Goal: Task Accomplishment & Management: Manage account settings

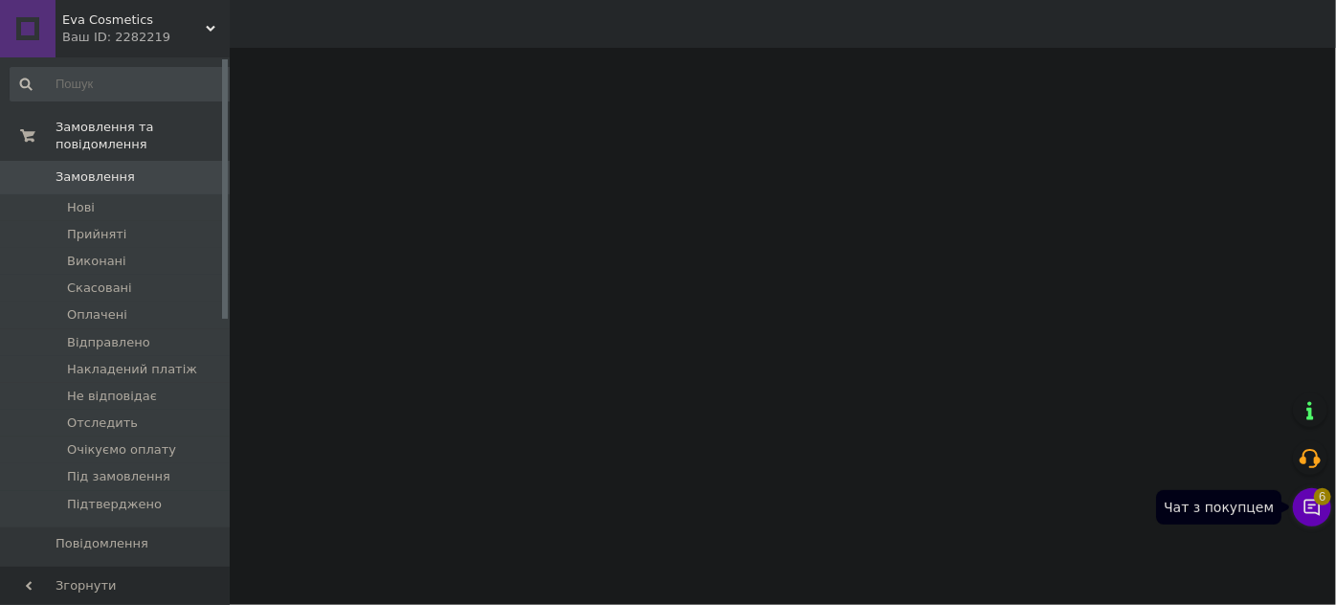
click at [1303, 510] on icon at bounding box center [1311, 507] width 19 height 19
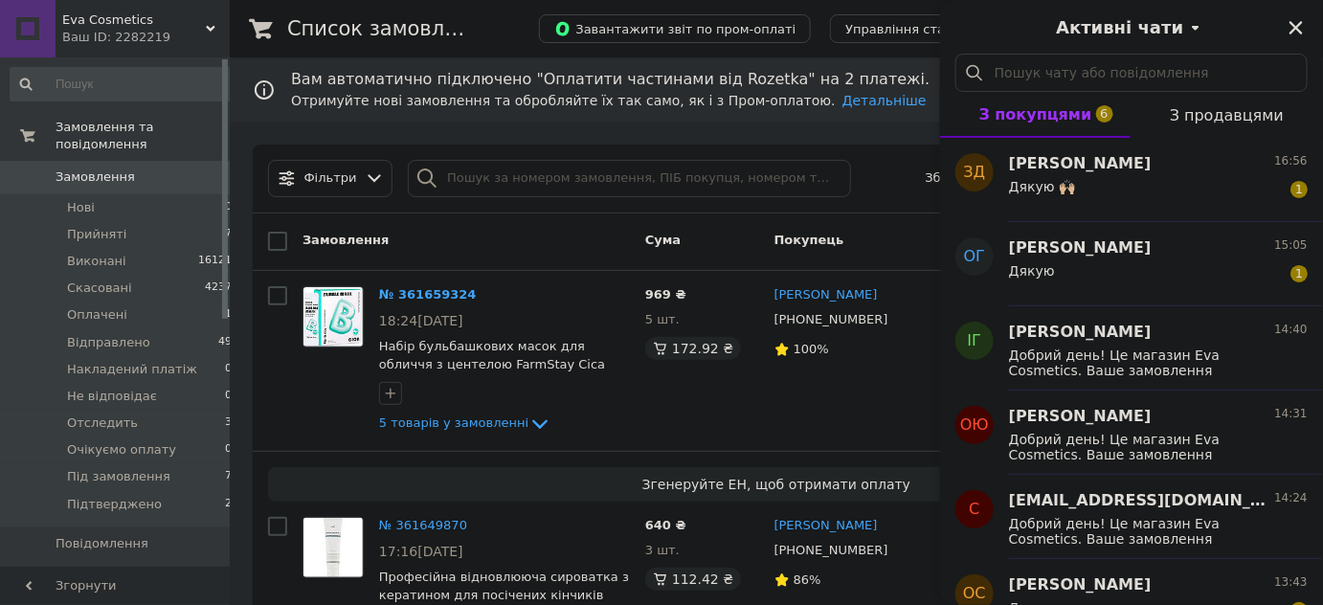
click at [1210, 111] on span "З продавцями" at bounding box center [1226, 115] width 114 height 18
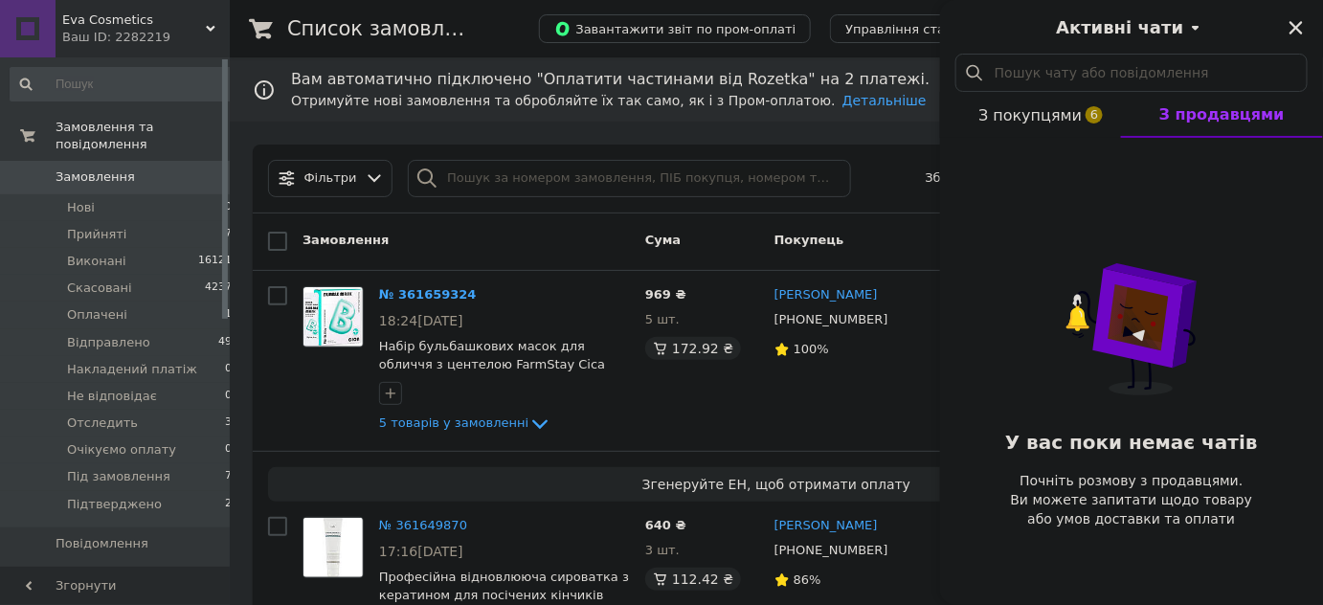
click at [1009, 122] on span "З покупцями 6" at bounding box center [1029, 115] width 103 height 18
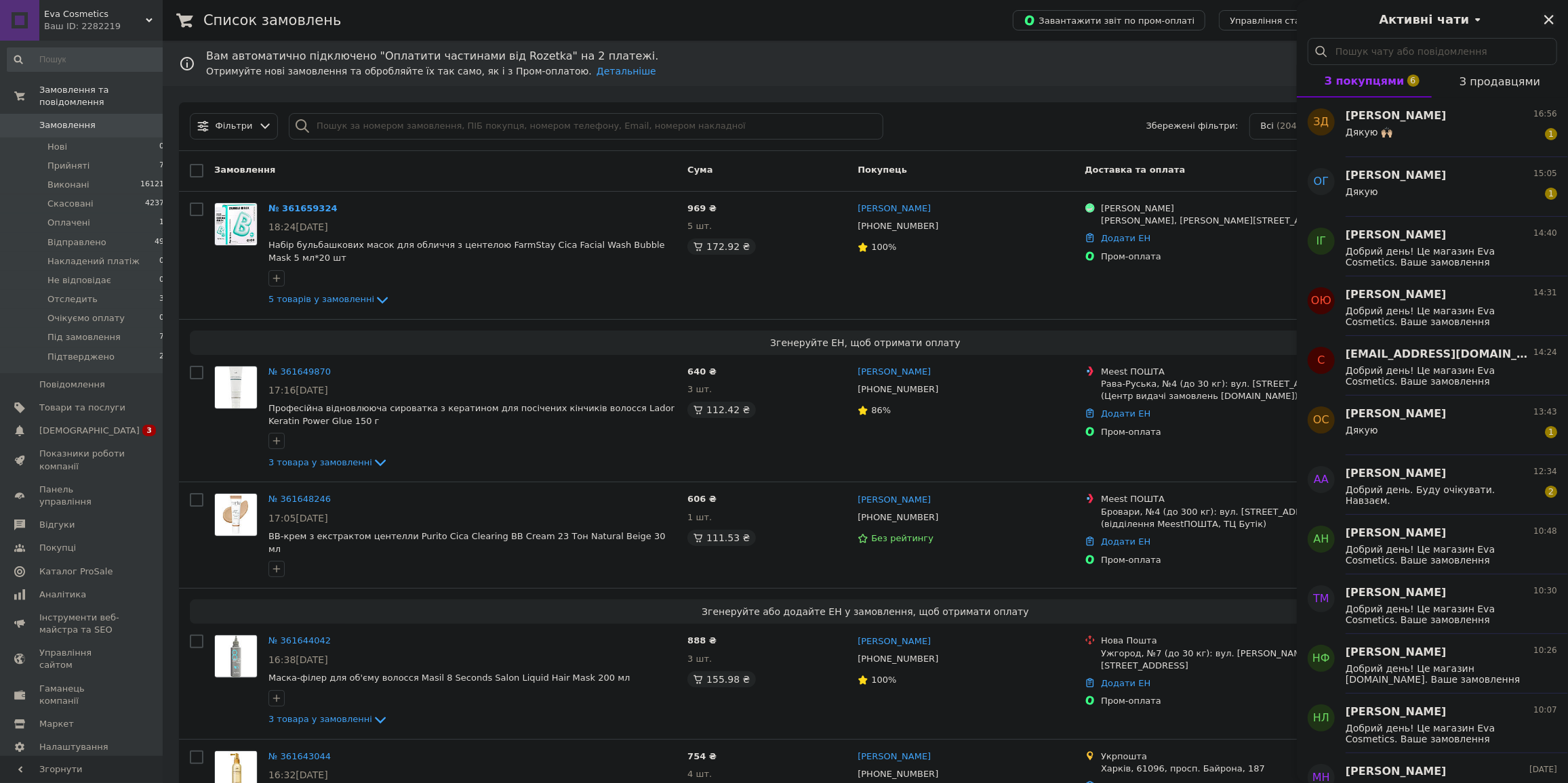
click at [945, 21] on icon "Закрити" at bounding box center [1548, 19] width 12 height 12
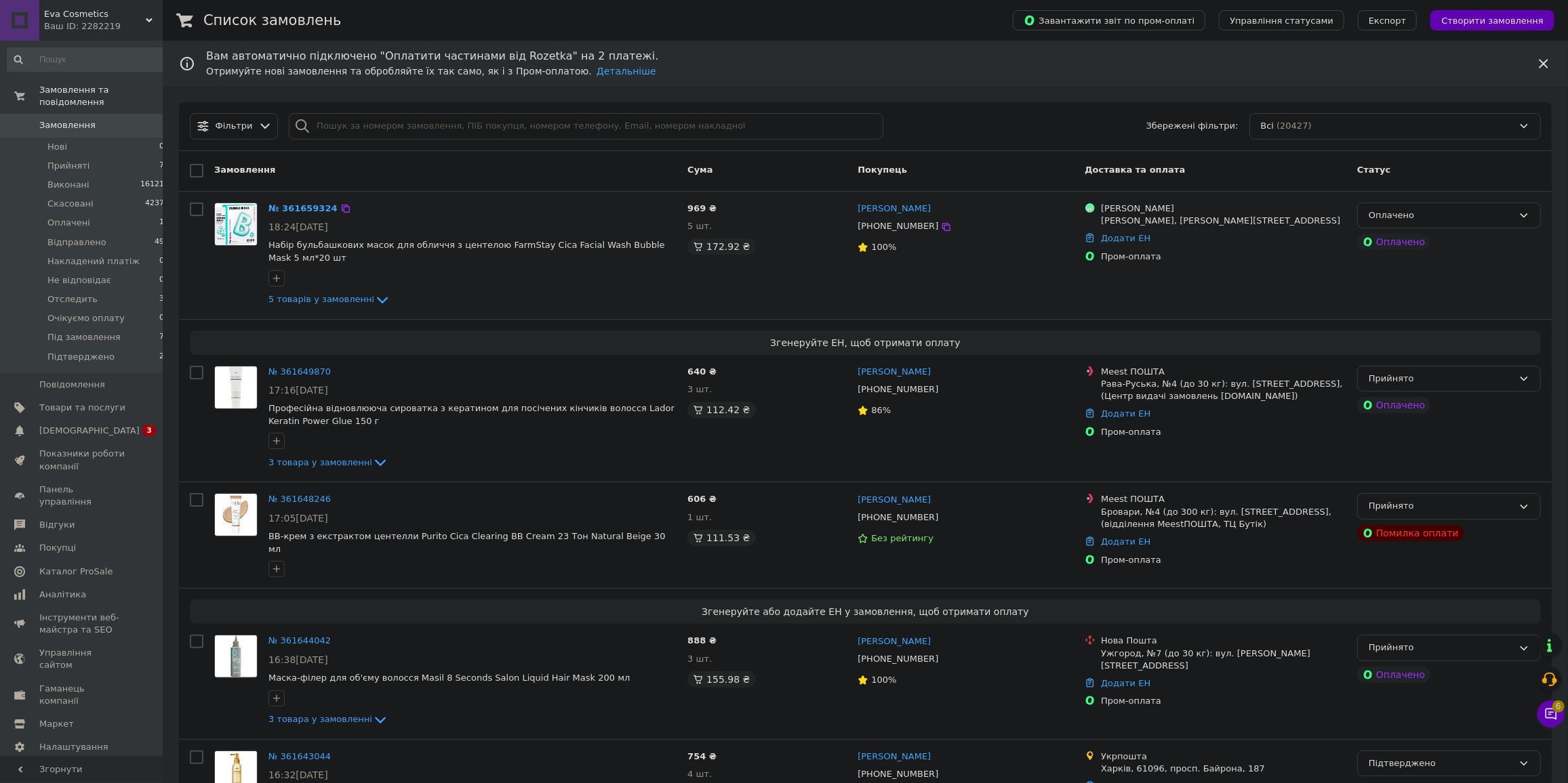
click at [552, 306] on div "5 товарів у замовленні" at bounding box center [472, 299] width 408 height 16
click at [90, 402] on span "Товари та послуги" at bounding box center [83, 408] width 86 height 12
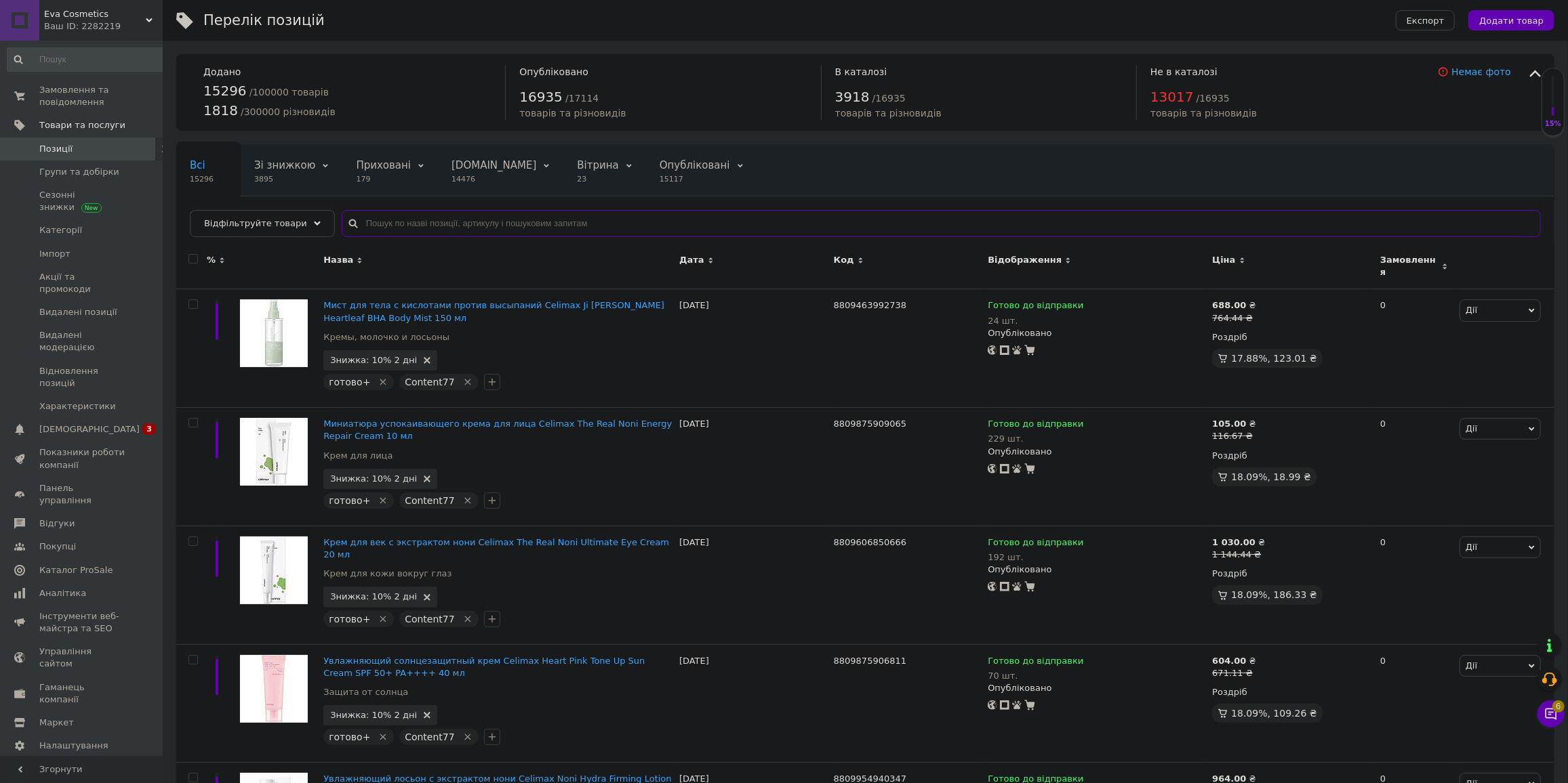
click at [492, 224] on input "text" at bounding box center [941, 224] width 1199 height 27
paste input "8809112541621"
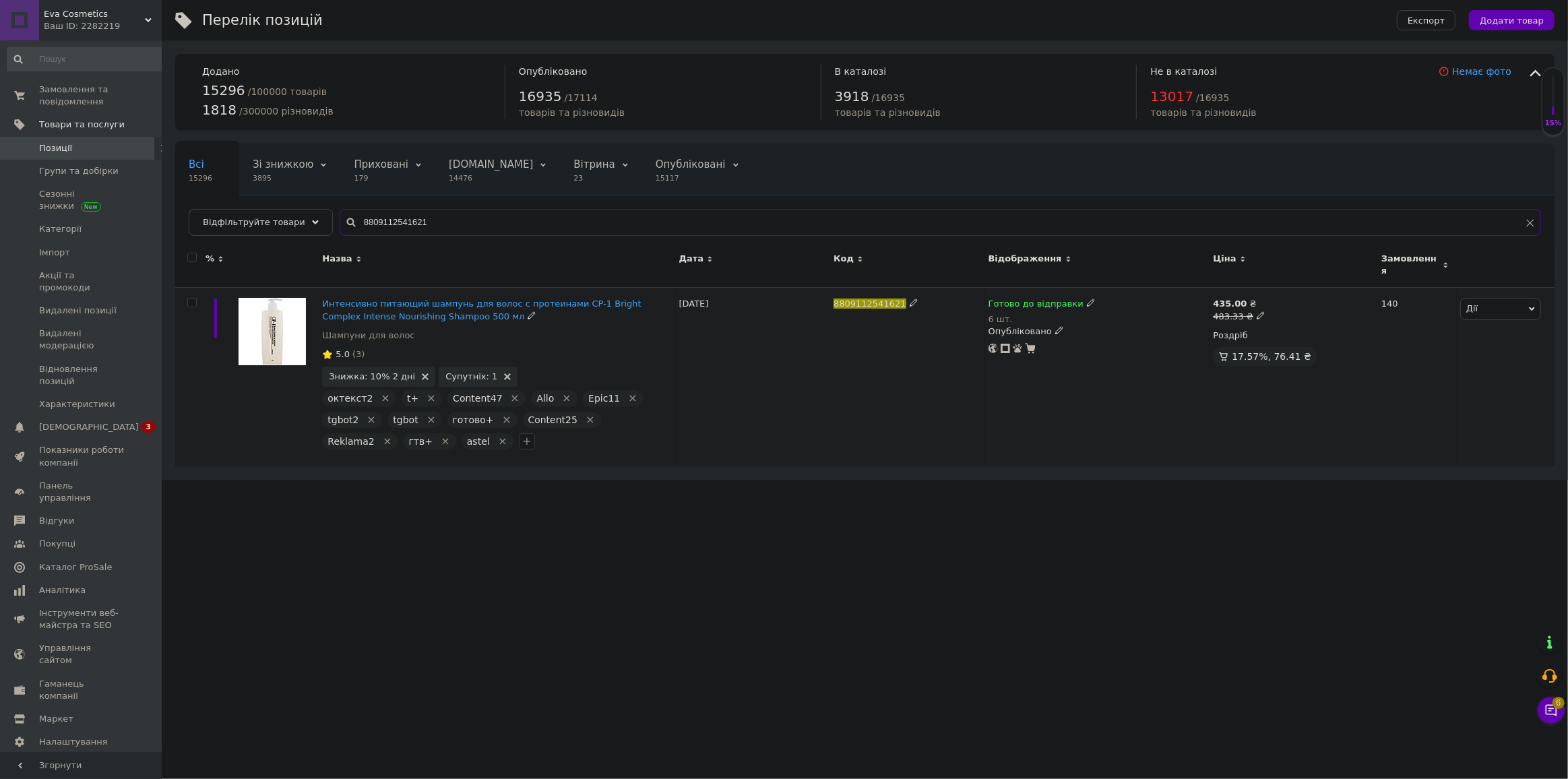
type input "8809112541621"
click at [940, 299] on span "Готово до відправки" at bounding box center [1036, 306] width 95 height 14
click at [940, 344] on li "Немає в наявності" at bounding box center [1160, 353] width 128 height 19
click at [940, 338] on input "6" at bounding box center [1146, 347] width 102 height 27
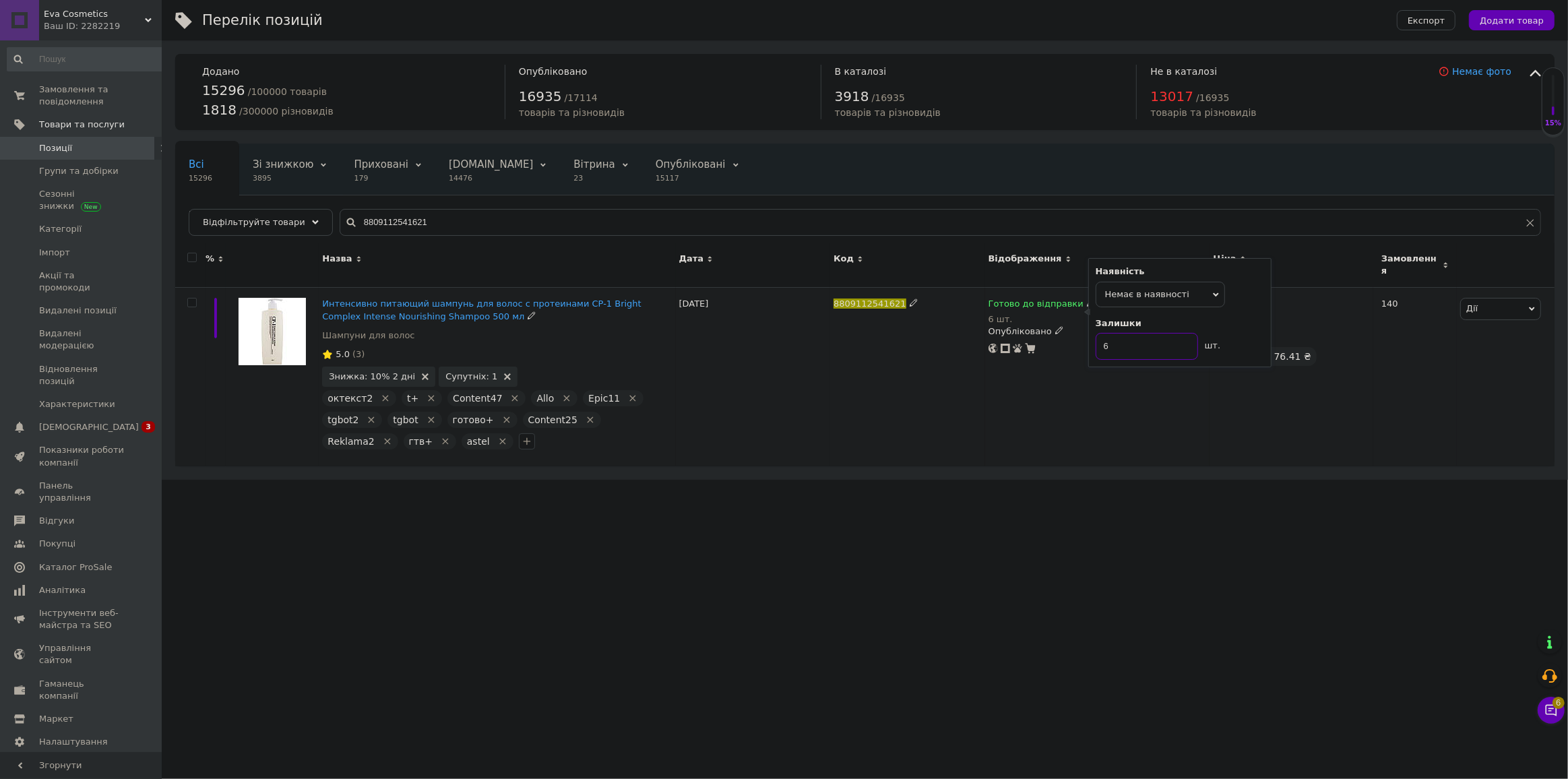
type input "0"
click at [940, 382] on div "Немає в наявності 0 Опубліковано" at bounding box center [1098, 378] width 225 height 179
click at [135, 421] on span "0 3" at bounding box center [143, 427] width 37 height 12
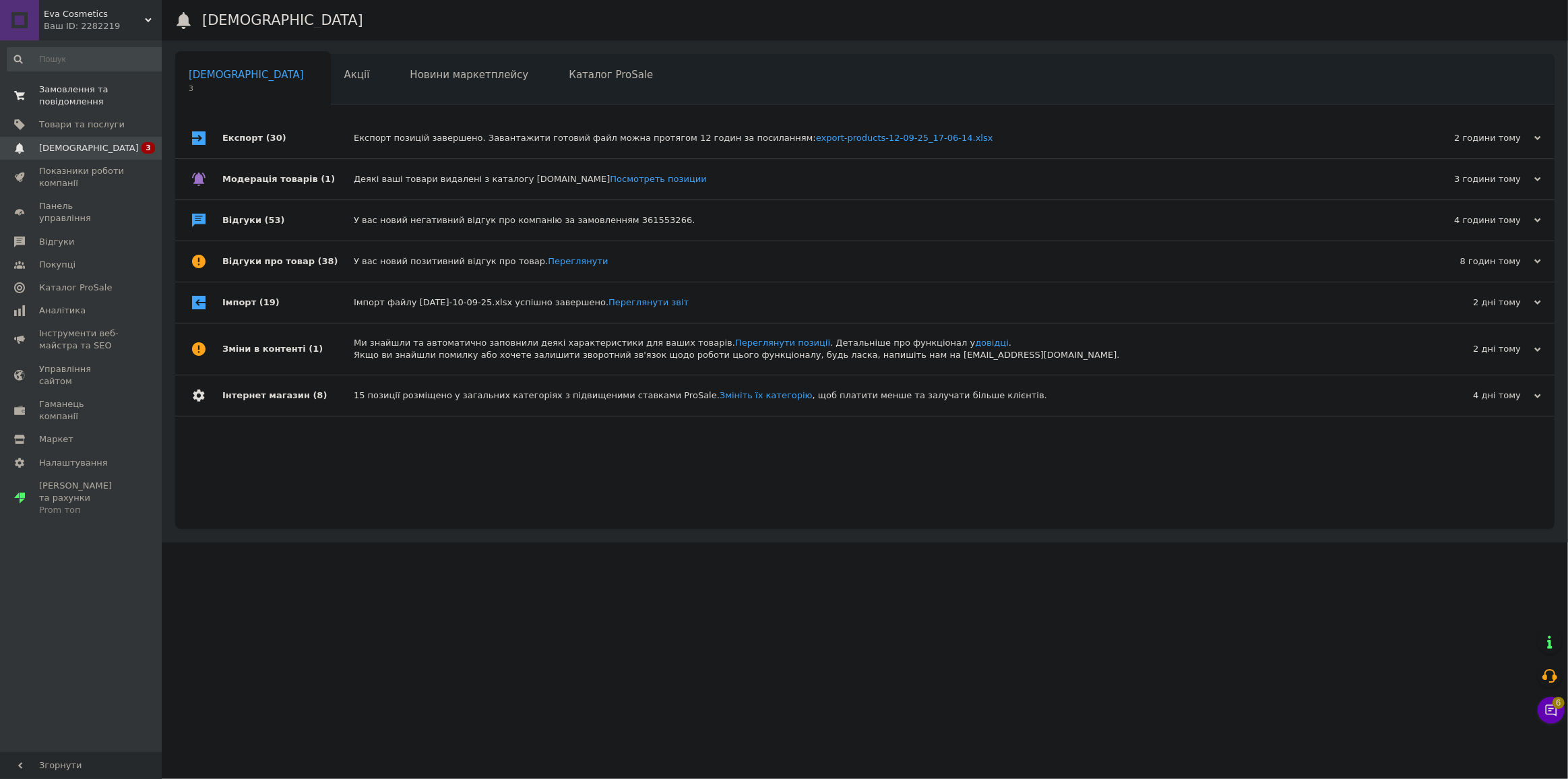
click at [82, 80] on link "Замовлення та повідомлення 0 0" at bounding box center [85, 96] width 171 height 35
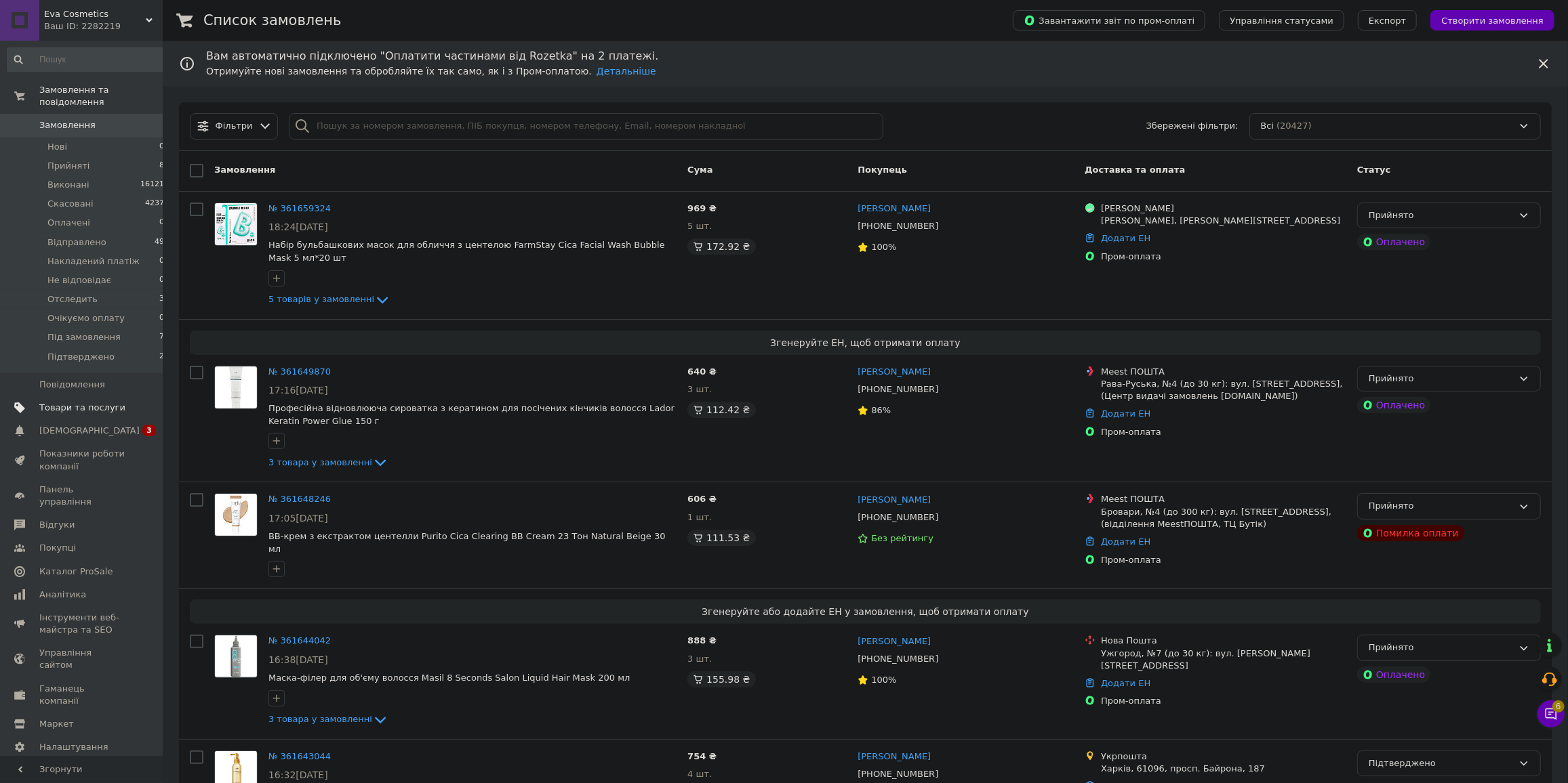
click at [84, 396] on link "Товари та послуги" at bounding box center [86, 408] width 172 height 23
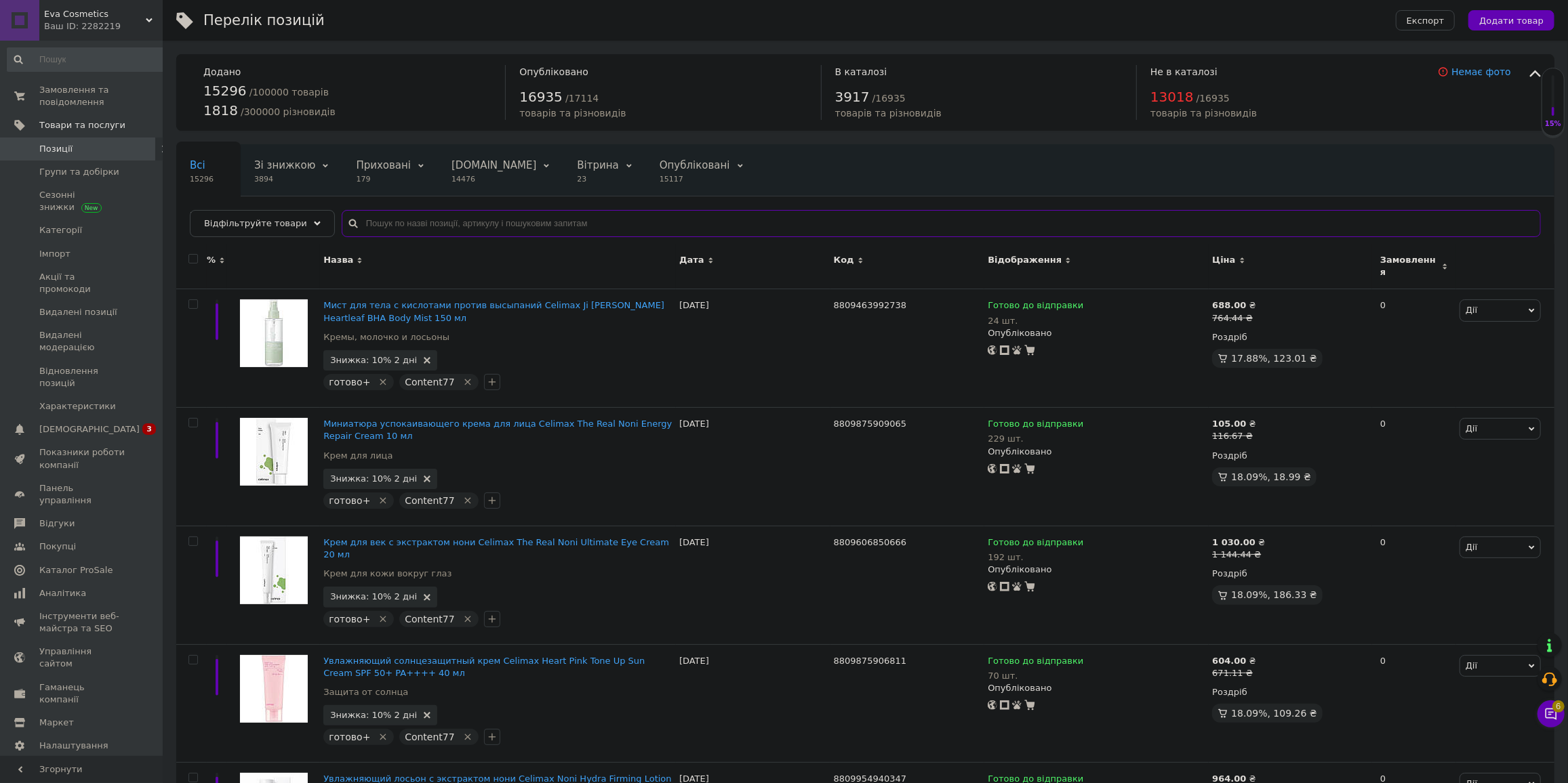
click at [414, 224] on input "text" at bounding box center [941, 224] width 1199 height 27
paste input "8809112512081"
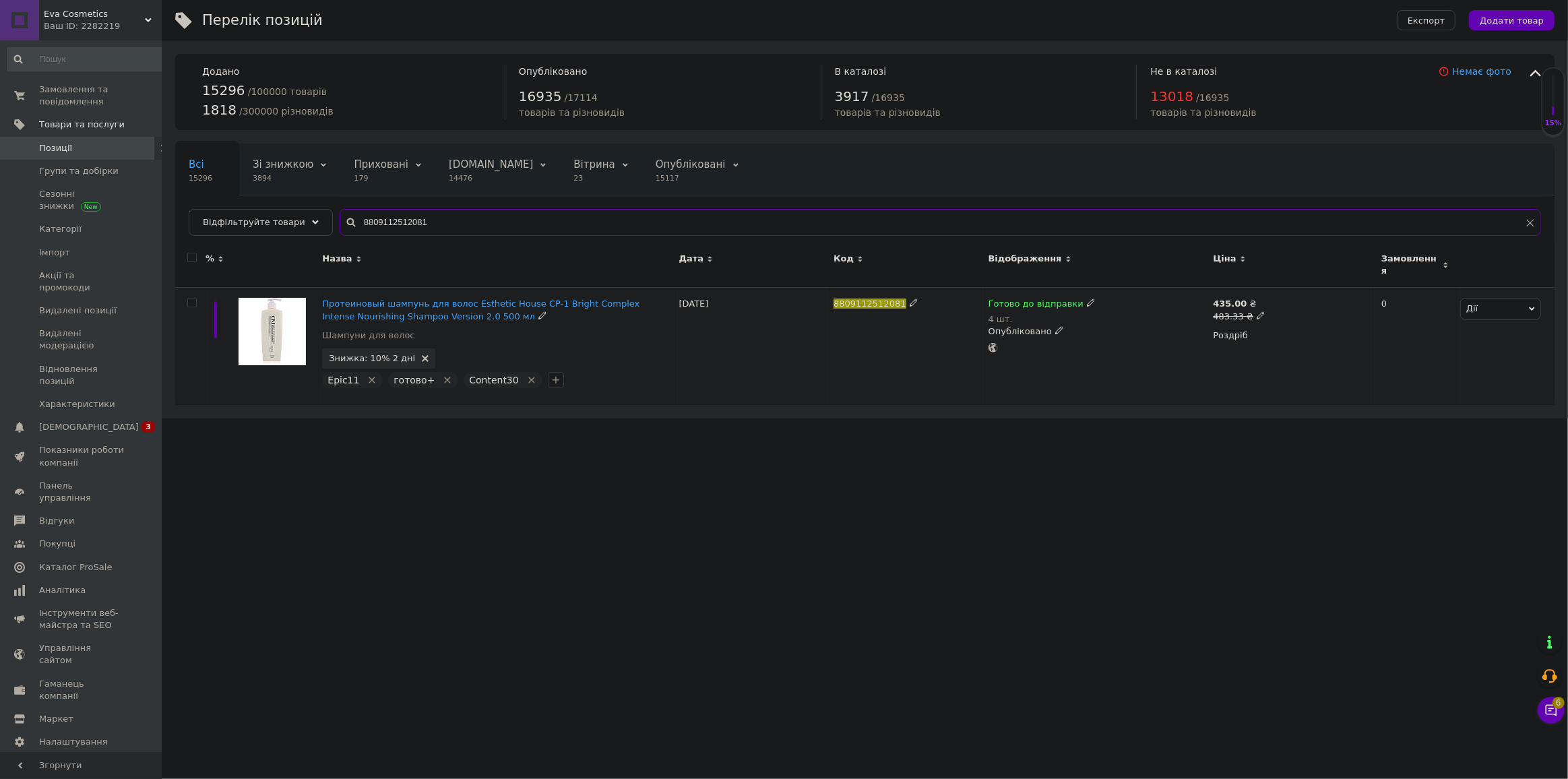
type input "8809112512081"
click at [940, 299] on span "Готово до відправки" at bounding box center [1036, 306] width 95 height 14
click at [940, 344] on li "Немає в наявності" at bounding box center [1160, 353] width 128 height 19
click at [940, 346] on input "4" at bounding box center [1146, 347] width 102 height 27
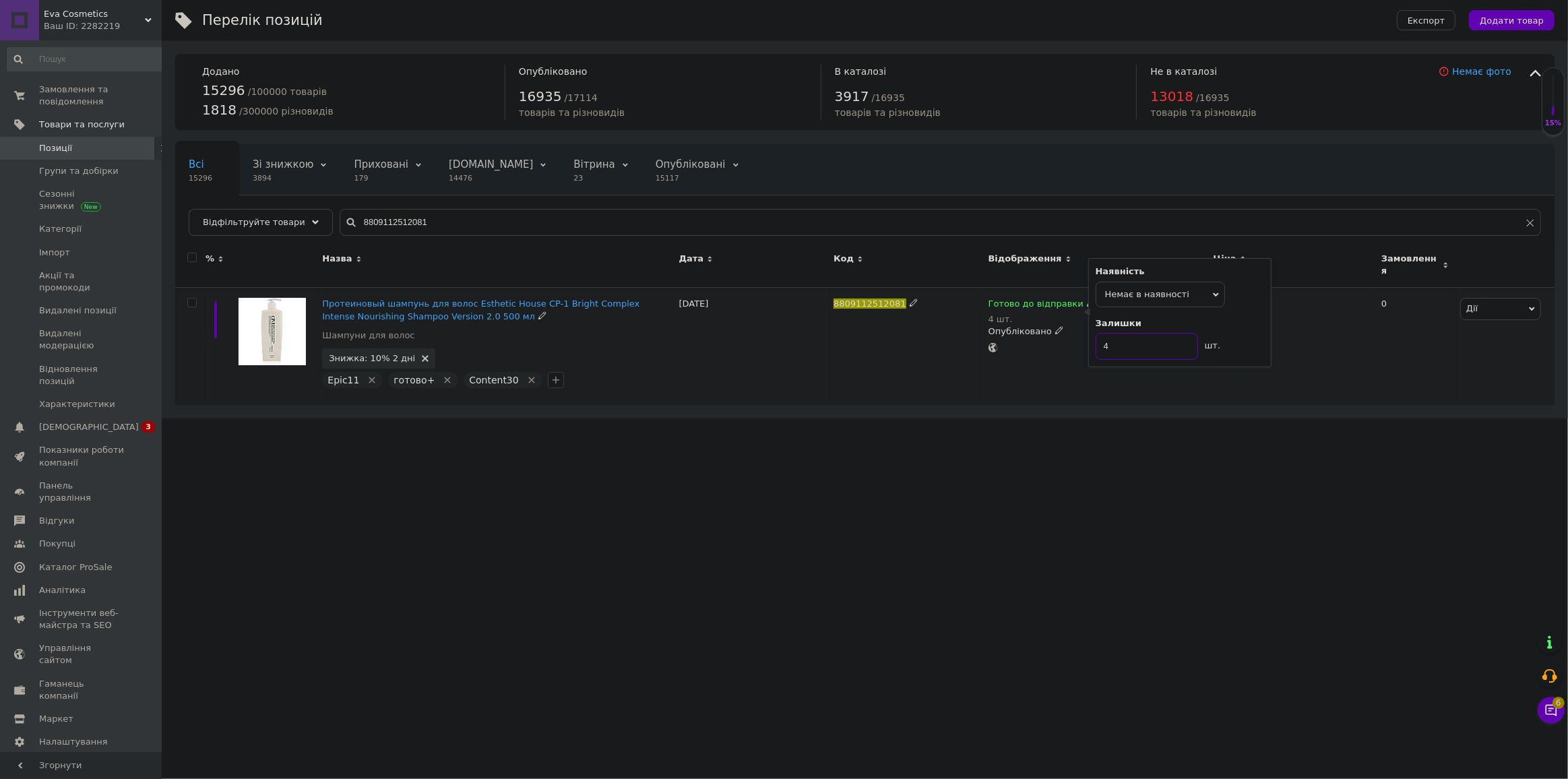
type input "0"
